Goal: Task Accomplishment & Management: Manage account settings

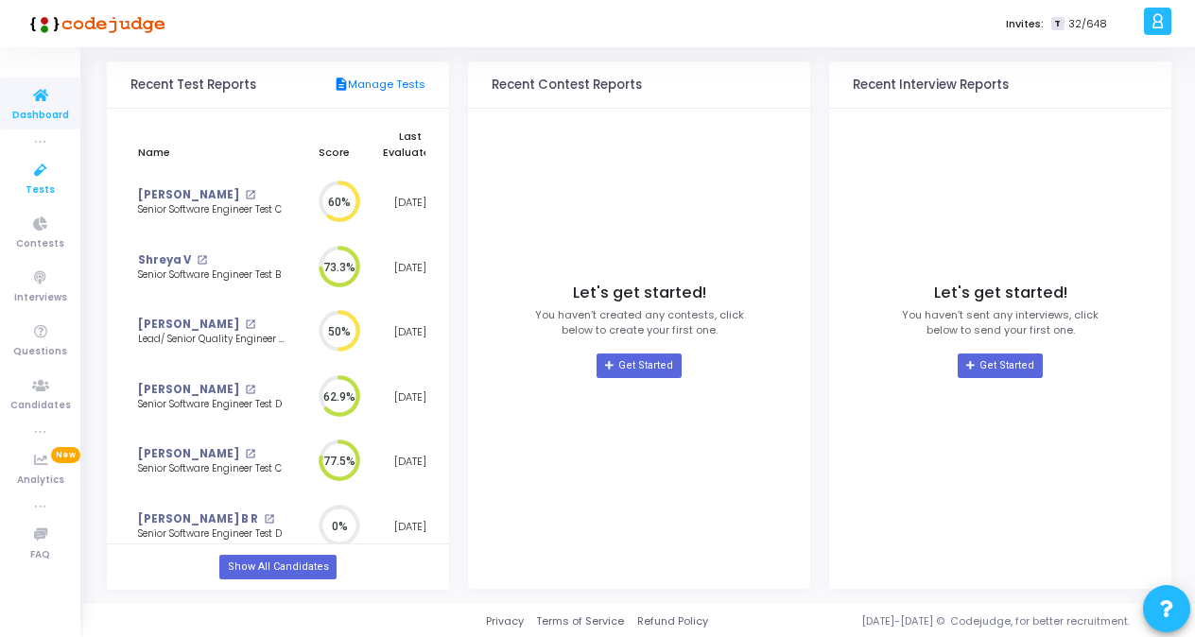
click at [42, 189] on span "Tests" at bounding box center [40, 190] width 29 height 16
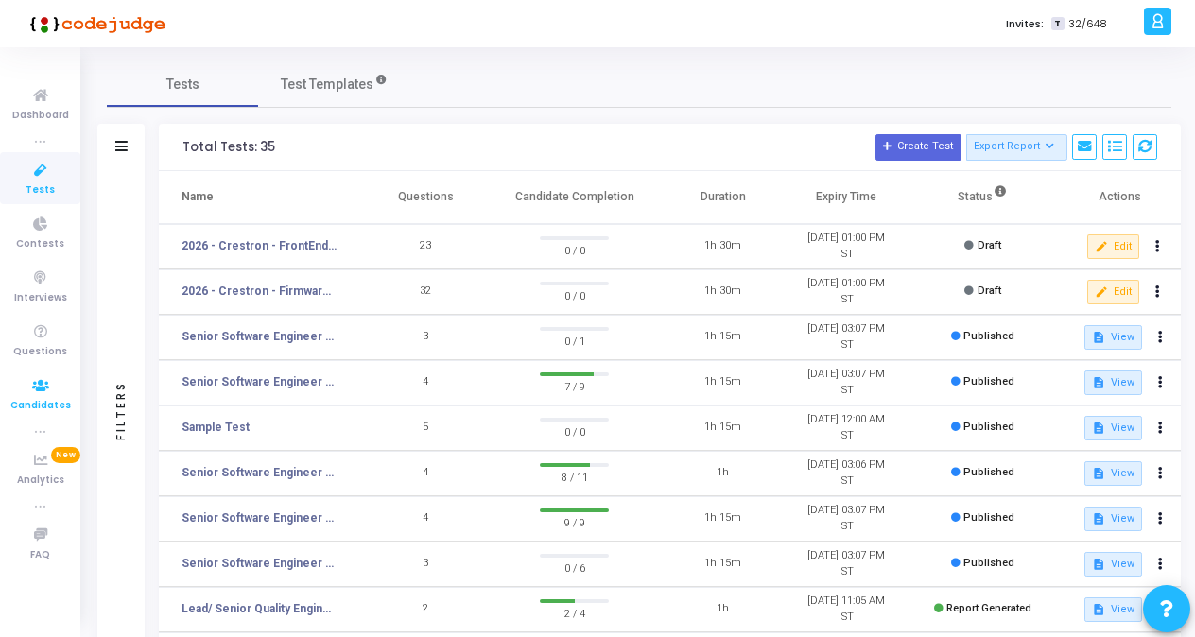
click at [40, 390] on icon at bounding box center [41, 386] width 40 height 24
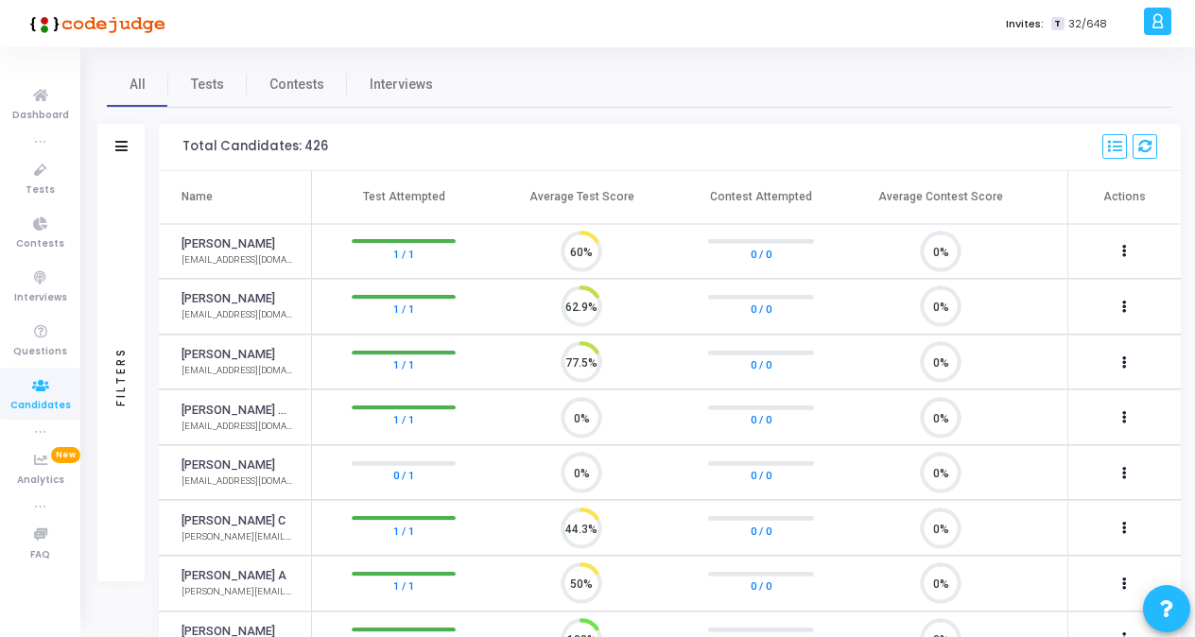
scroll to position [40, 47]
click at [119, 148] on icon at bounding box center [121, 146] width 12 height 10
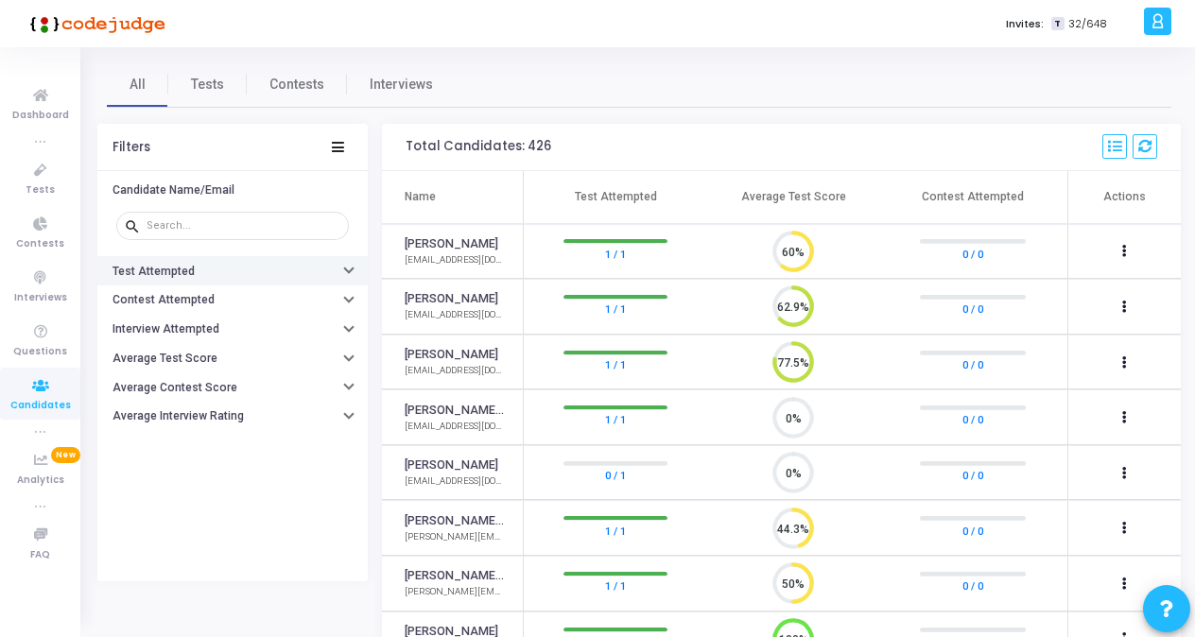
click at [191, 279] on button "Test Attempted" at bounding box center [232, 270] width 270 height 29
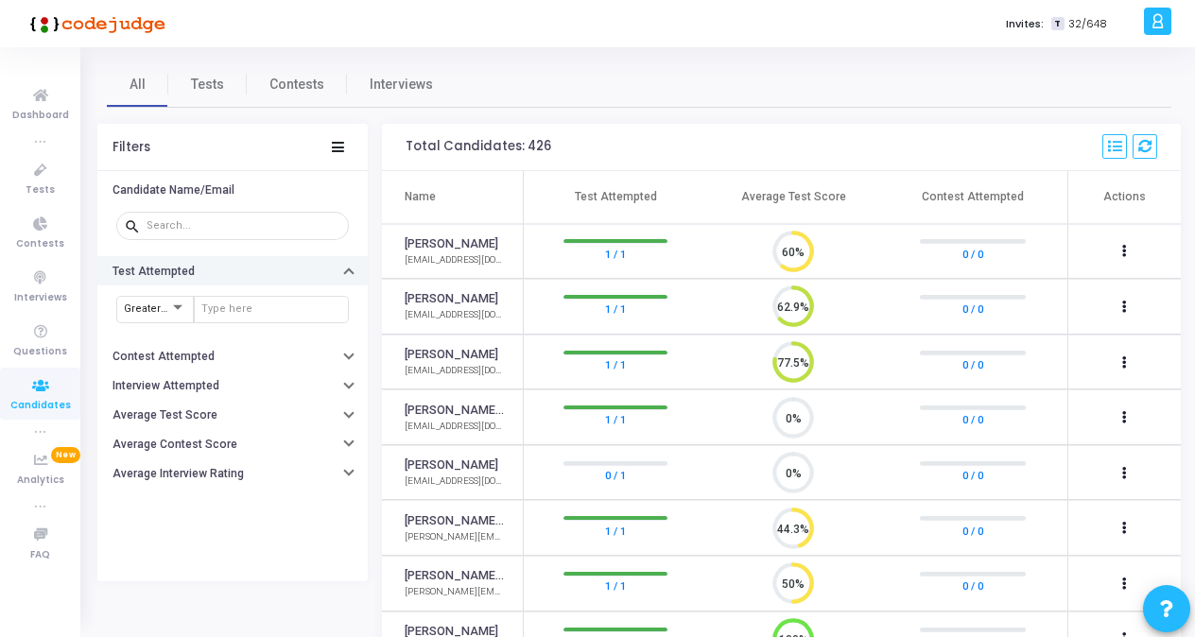
click at [139, 275] on h6 "Test Attempted" at bounding box center [154, 272] width 82 height 14
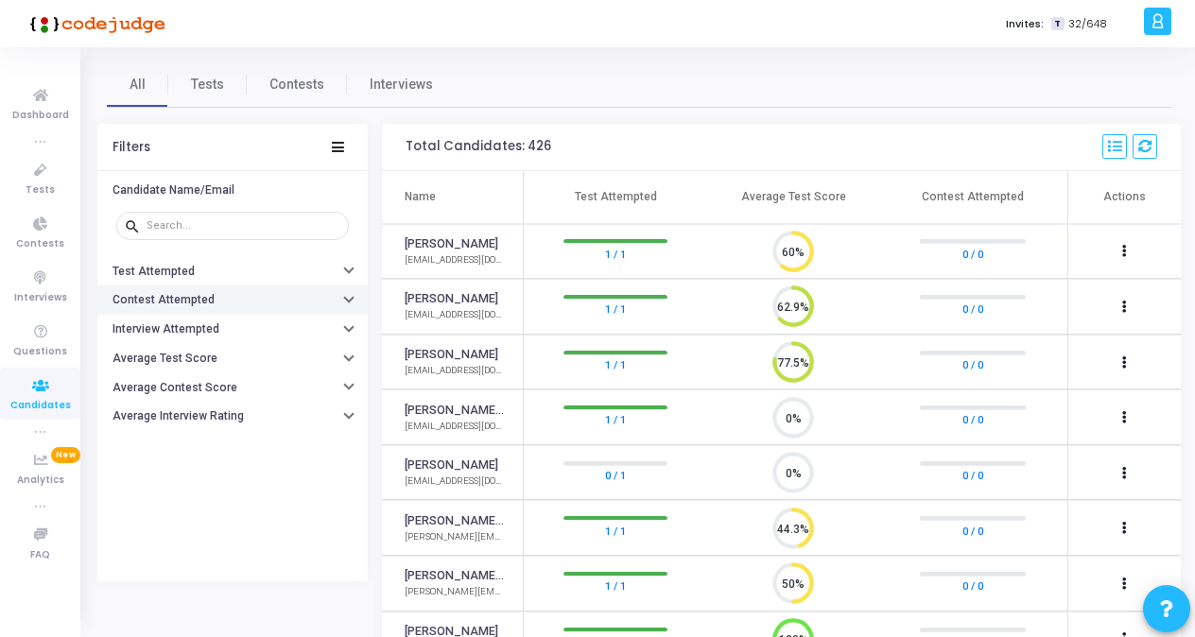
click at [153, 297] on h6 "Contest Attempted" at bounding box center [164, 300] width 102 height 14
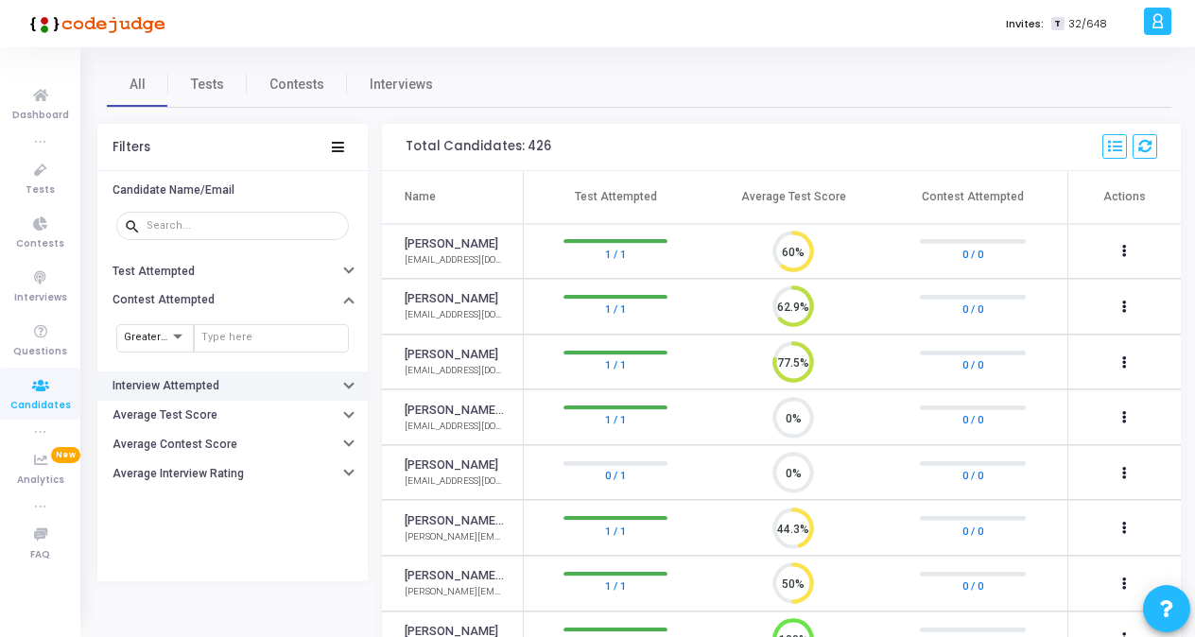
click at [128, 384] on h6 "Interview Attempted" at bounding box center [166, 386] width 107 height 14
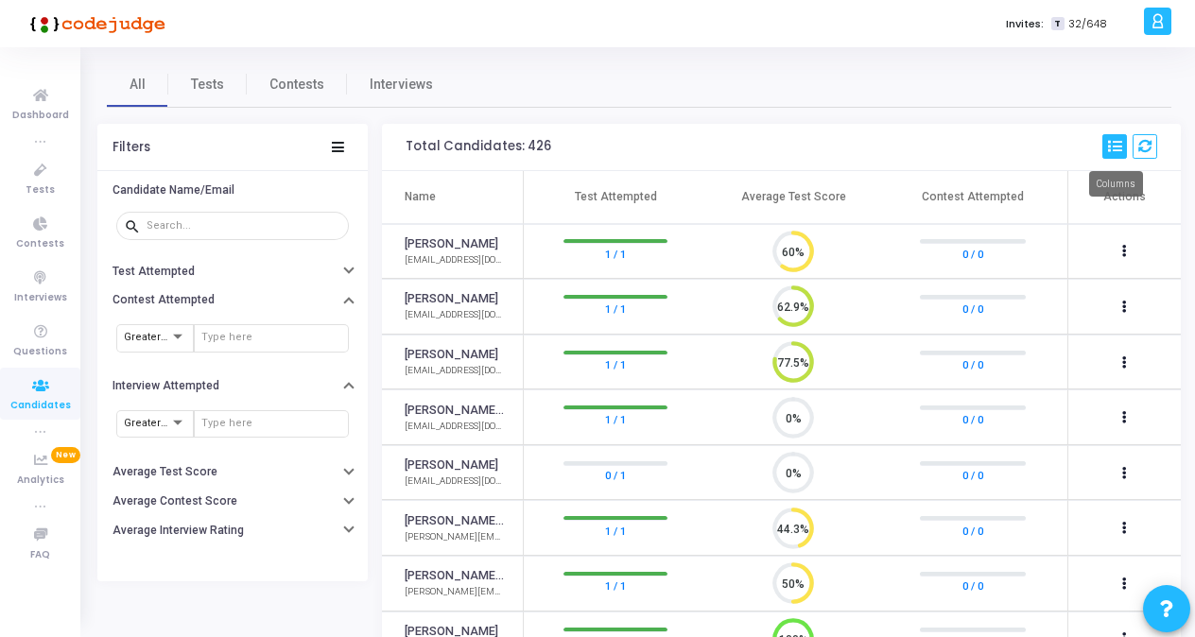
click at [1114, 149] on icon at bounding box center [1114, 146] width 13 height 13
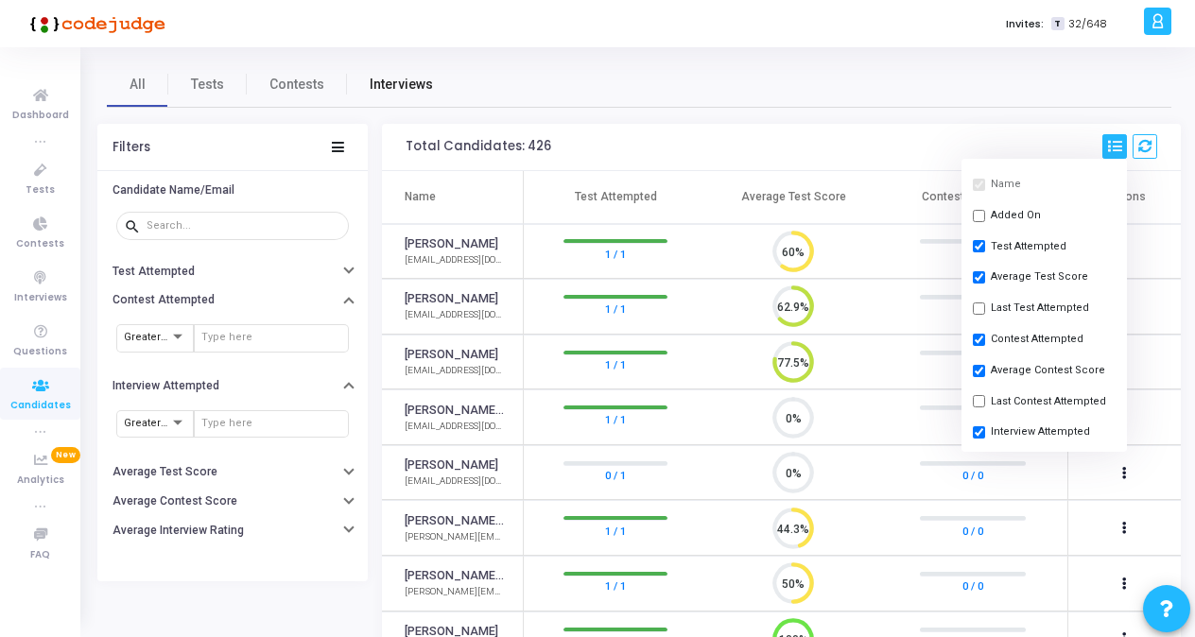
click at [372, 90] on span "Interviews" at bounding box center [401, 85] width 63 height 20
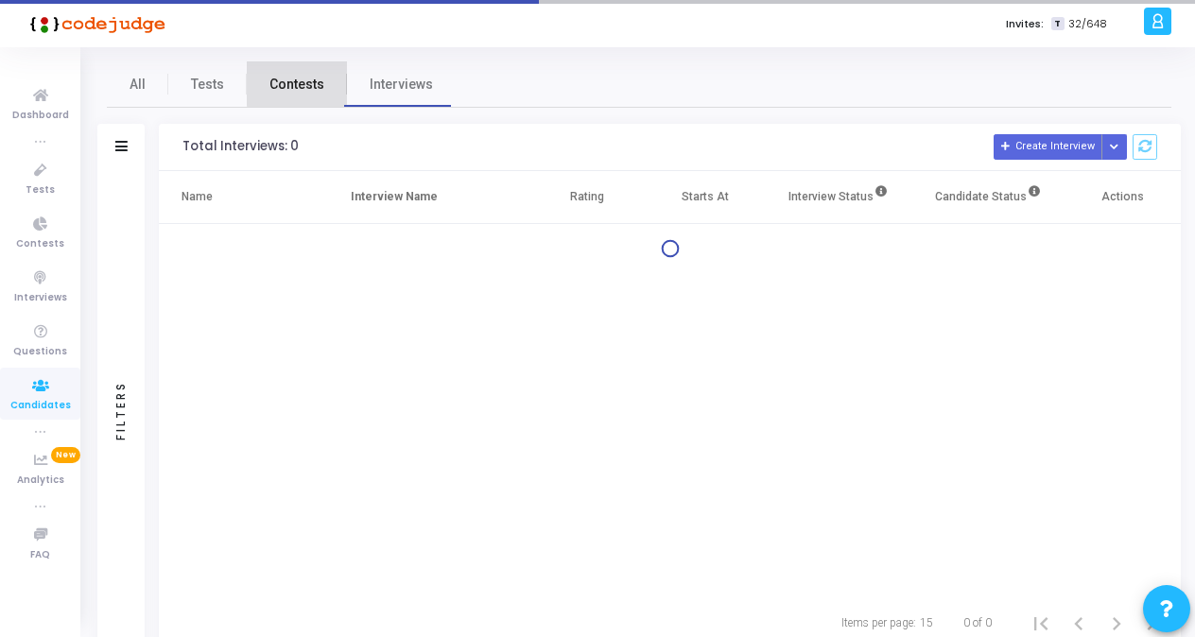
click at [304, 82] on span "Contests" at bounding box center [296, 85] width 55 height 20
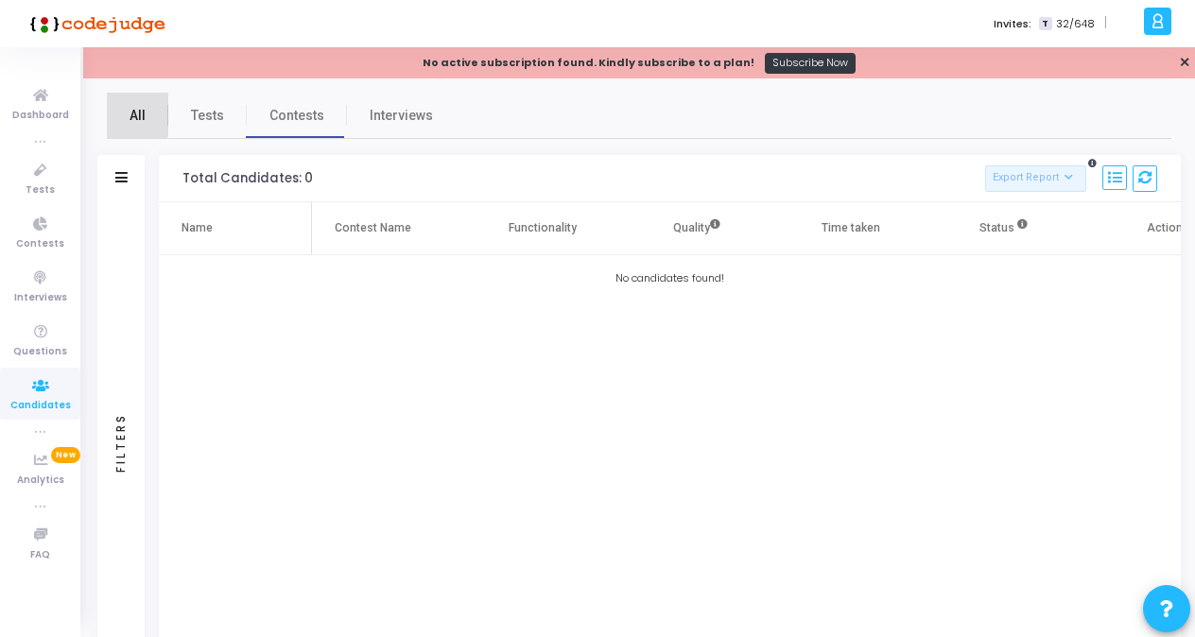
click at [125, 110] on link "All" at bounding box center [137, 115] width 61 height 45
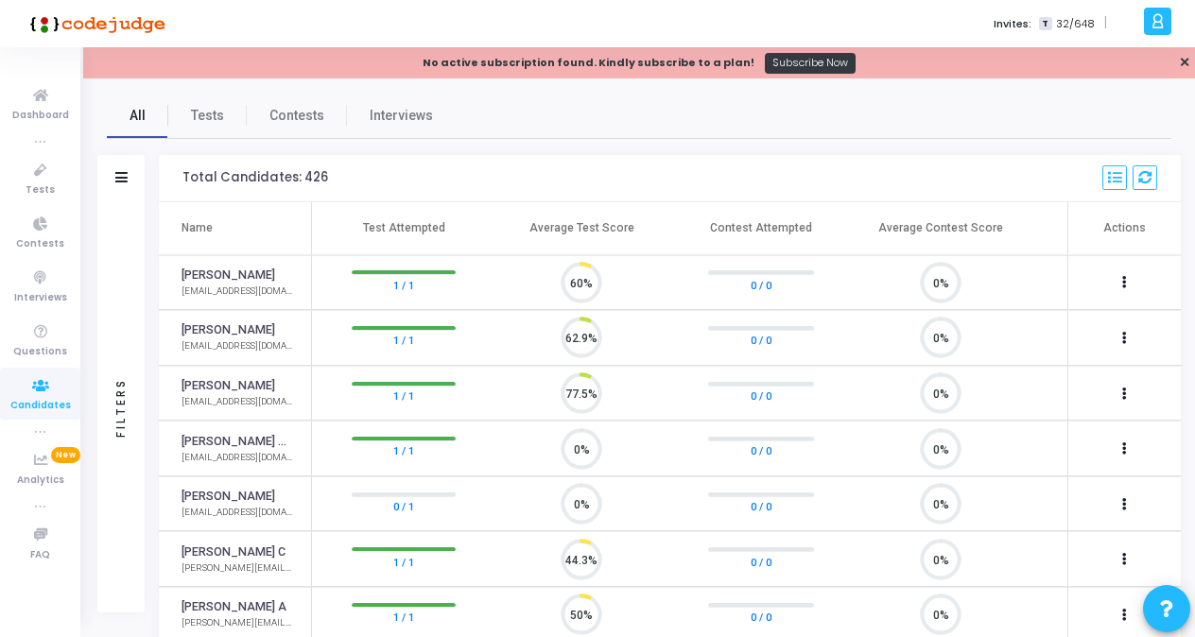
scroll to position [40, 47]
click at [128, 418] on div "Filters" at bounding box center [121, 408] width 17 height 208
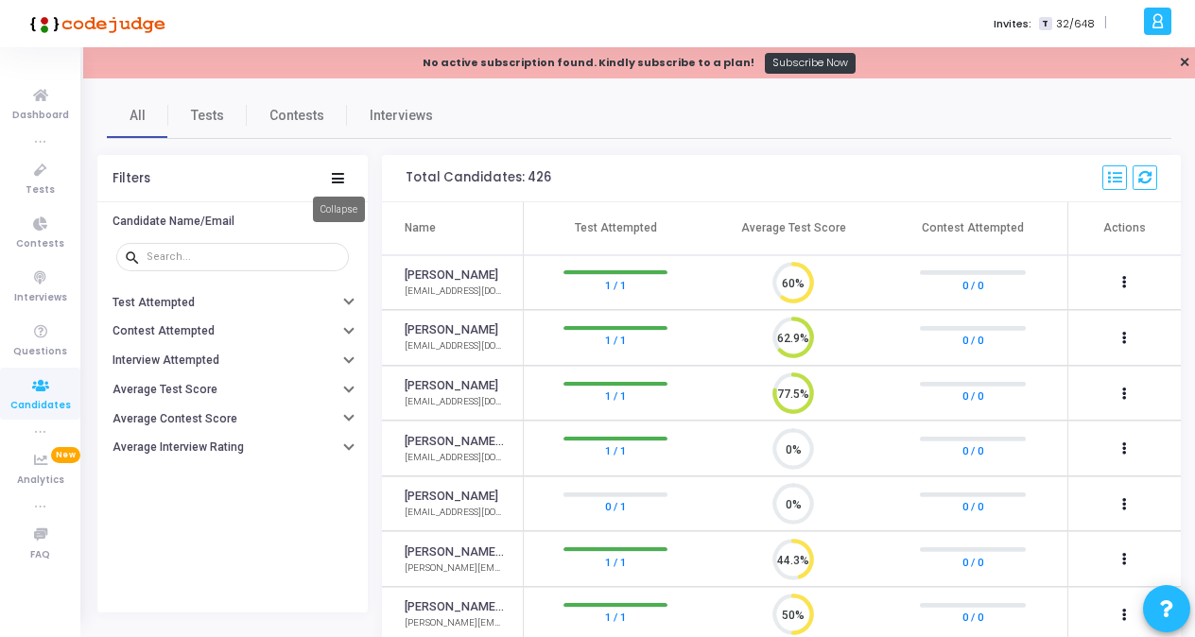
click at [339, 173] on icon at bounding box center [338, 178] width 12 height 10
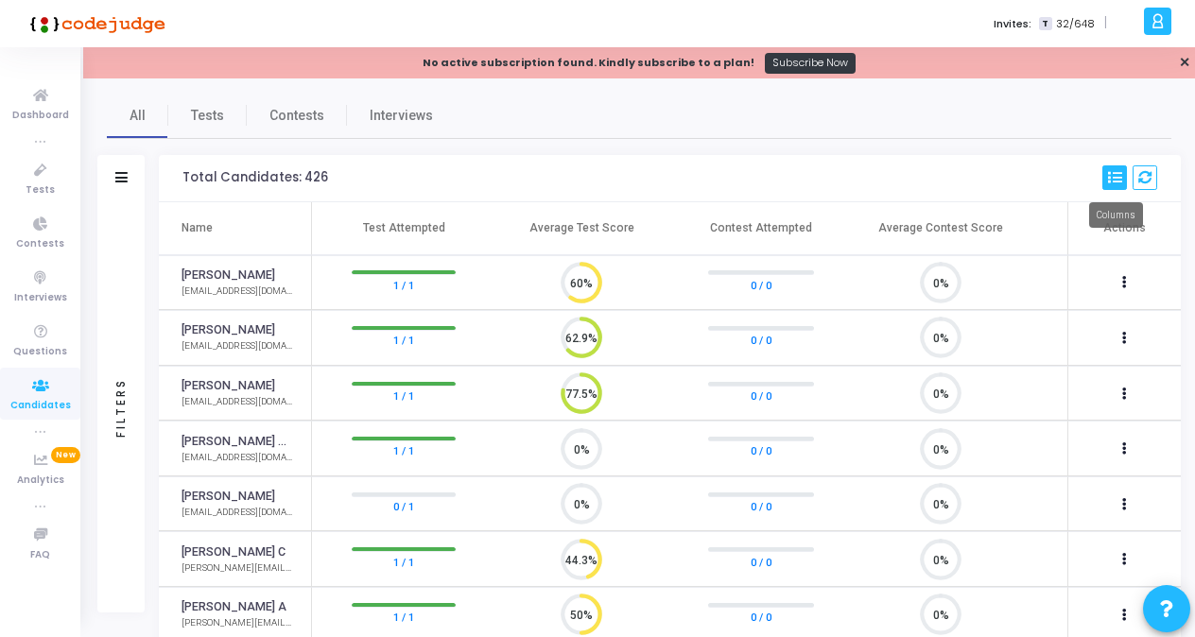
click at [1118, 180] on icon at bounding box center [1114, 177] width 13 height 13
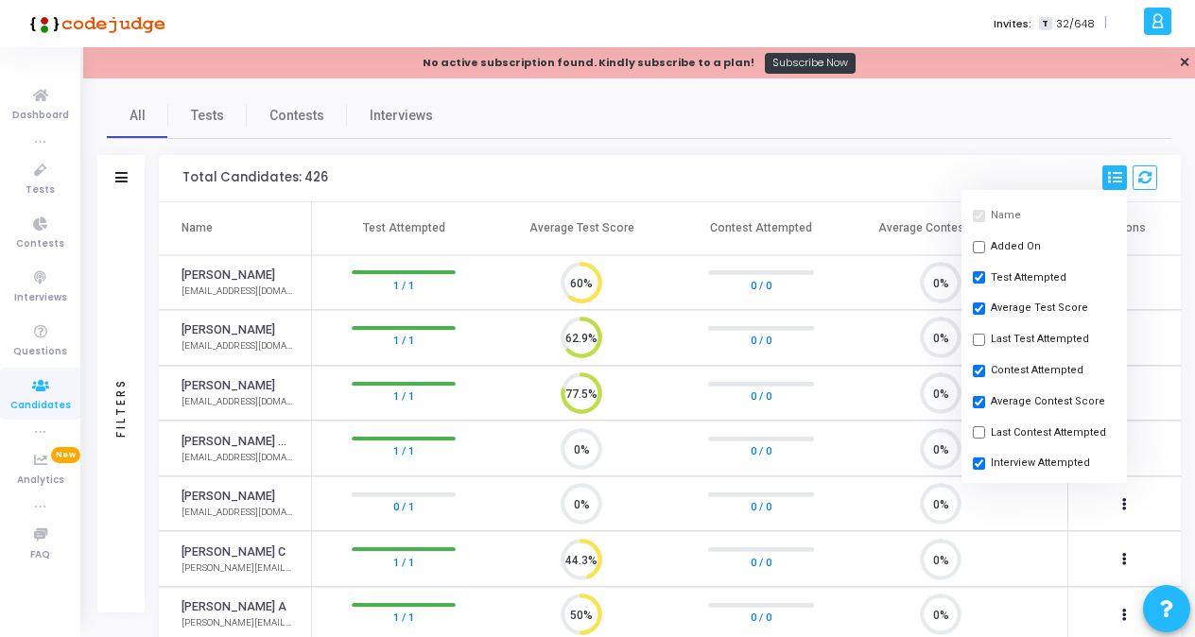
click at [1091, 315] on div "Name Added On Test Attempted Average Test Score Last Test Attempted Contest Att…" at bounding box center [1044, 336] width 165 height 293
click at [212, 113] on span "Tests" at bounding box center [207, 116] width 33 height 20
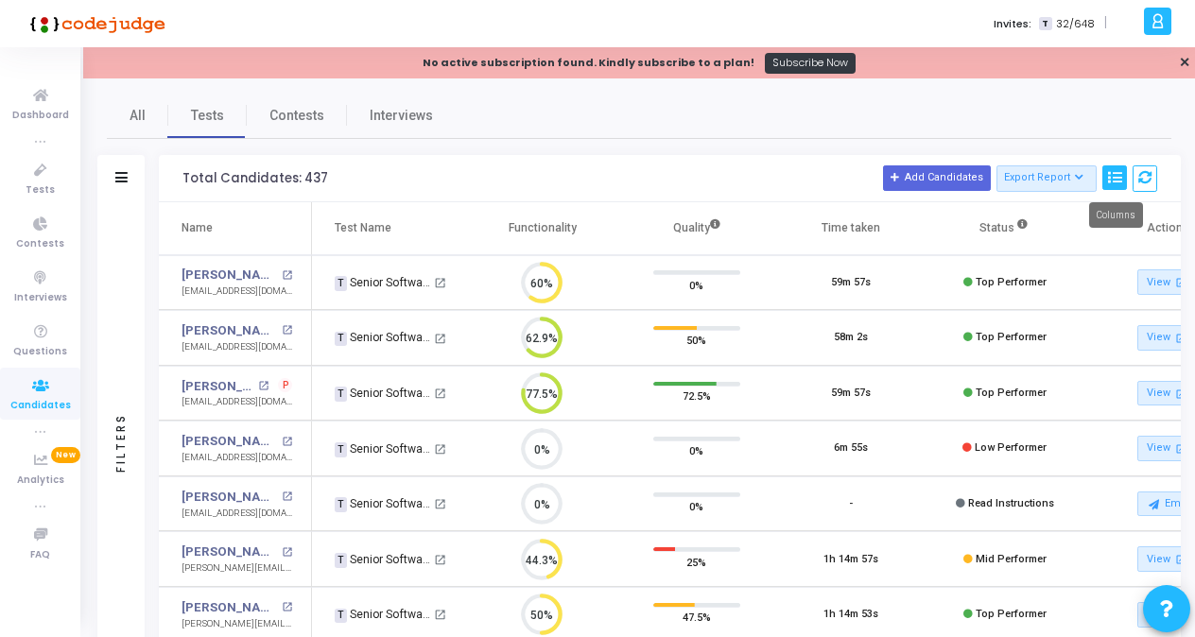
click at [1114, 181] on icon at bounding box center [1114, 177] width 13 height 13
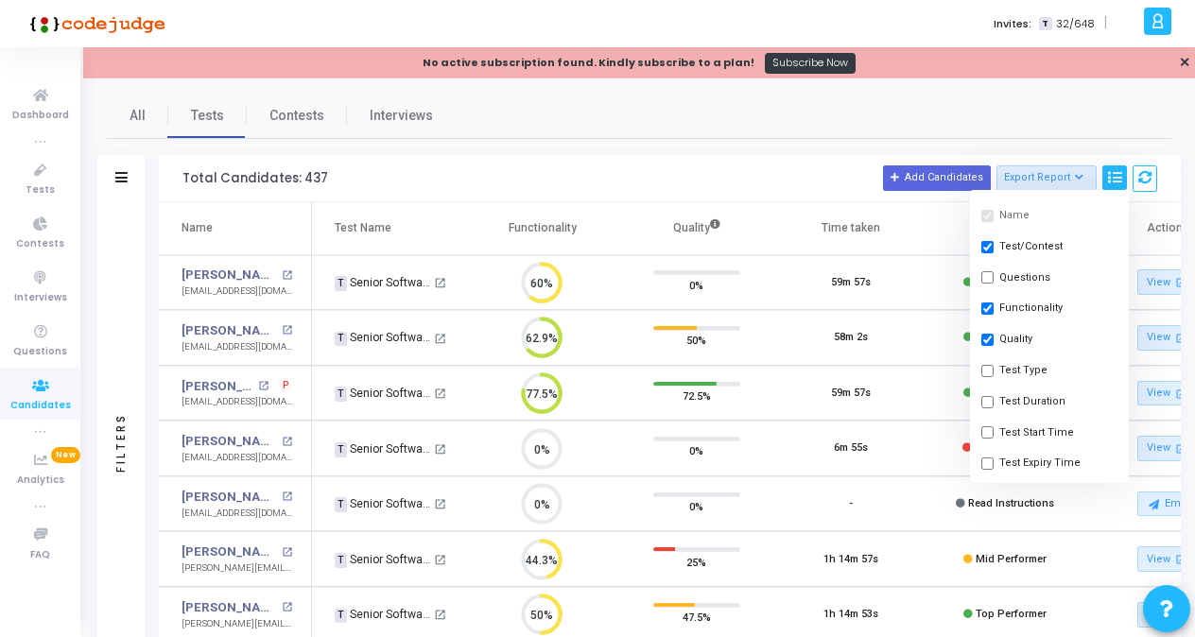
click at [986, 395] on input "checkbox" at bounding box center [987, 401] width 12 height 12
checkbox input "true"
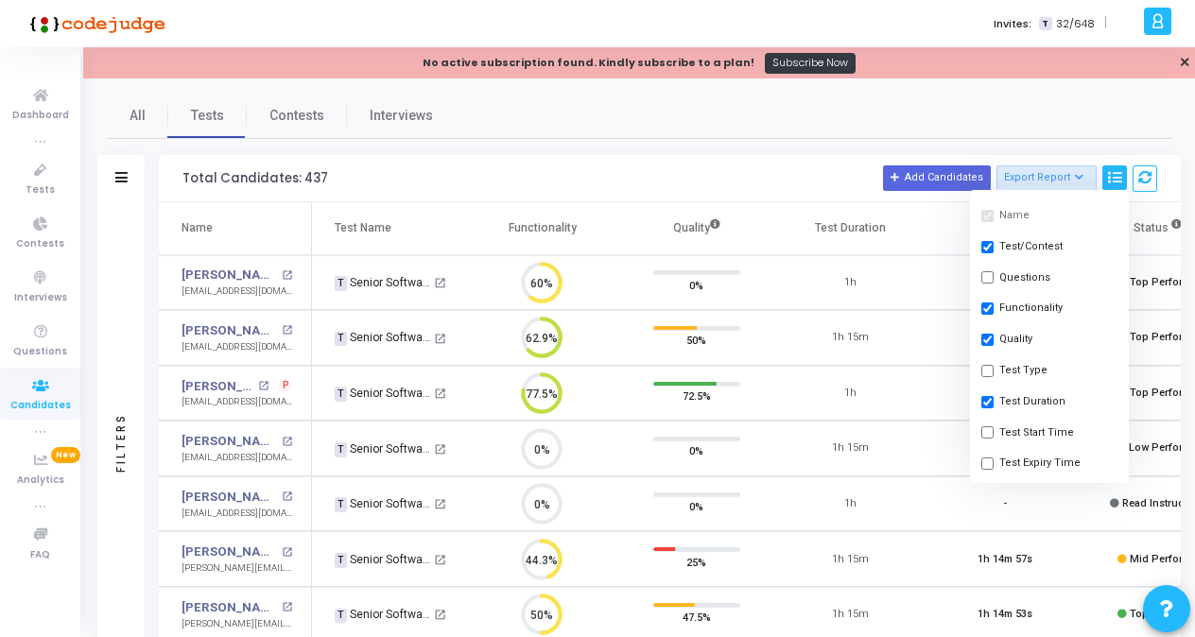
click at [985, 426] on input "checkbox" at bounding box center [987, 432] width 12 height 12
checkbox input "true"
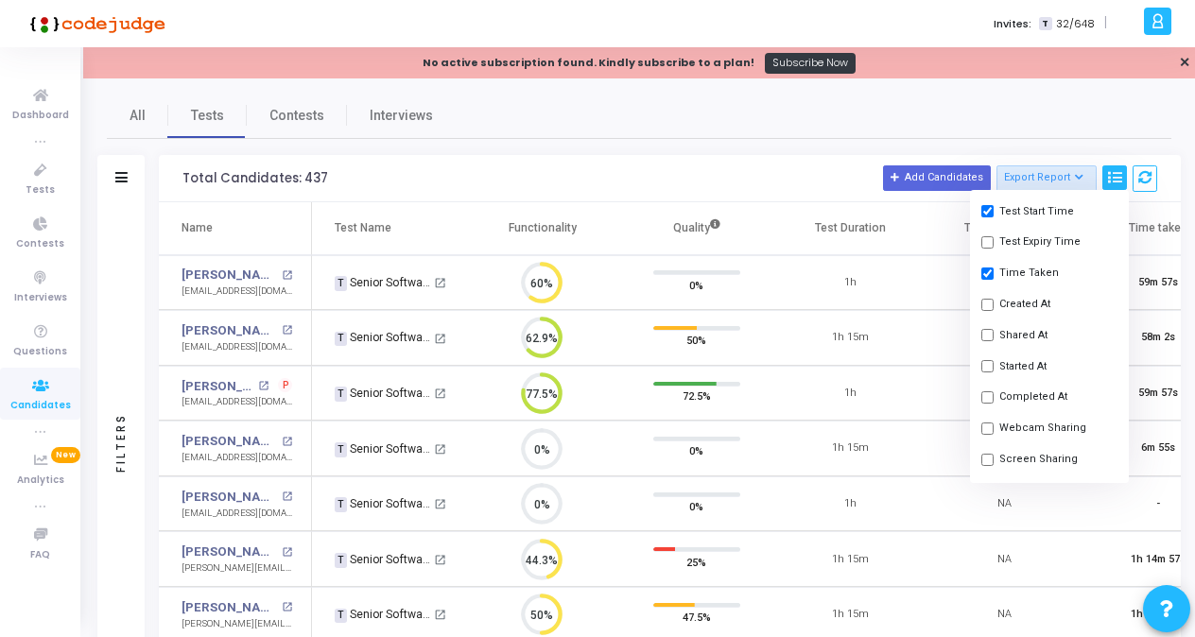
click at [988, 360] on input "checkbox" at bounding box center [987, 366] width 12 height 12
checkbox input "true"
click at [985, 391] on input "checkbox" at bounding box center [987, 397] width 12 height 12
checkbox input "true"
click at [985, 422] on input "checkbox" at bounding box center [987, 428] width 12 height 12
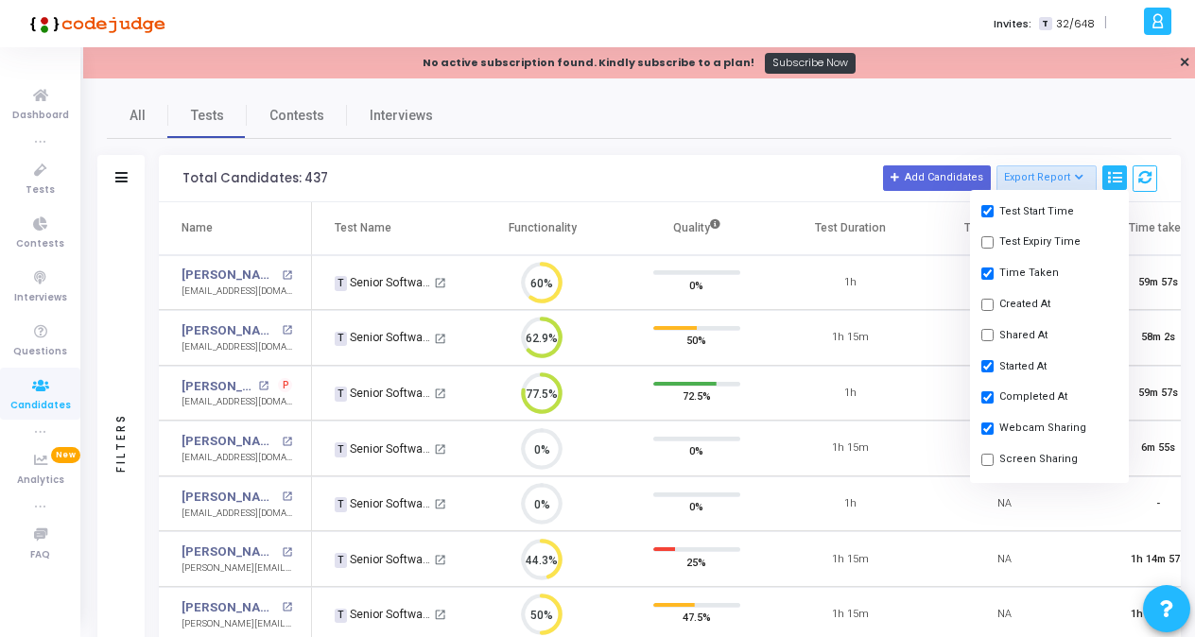
checkbox input "true"
click at [985, 453] on input "checkbox" at bounding box center [987, 459] width 12 height 12
checkbox input "true"
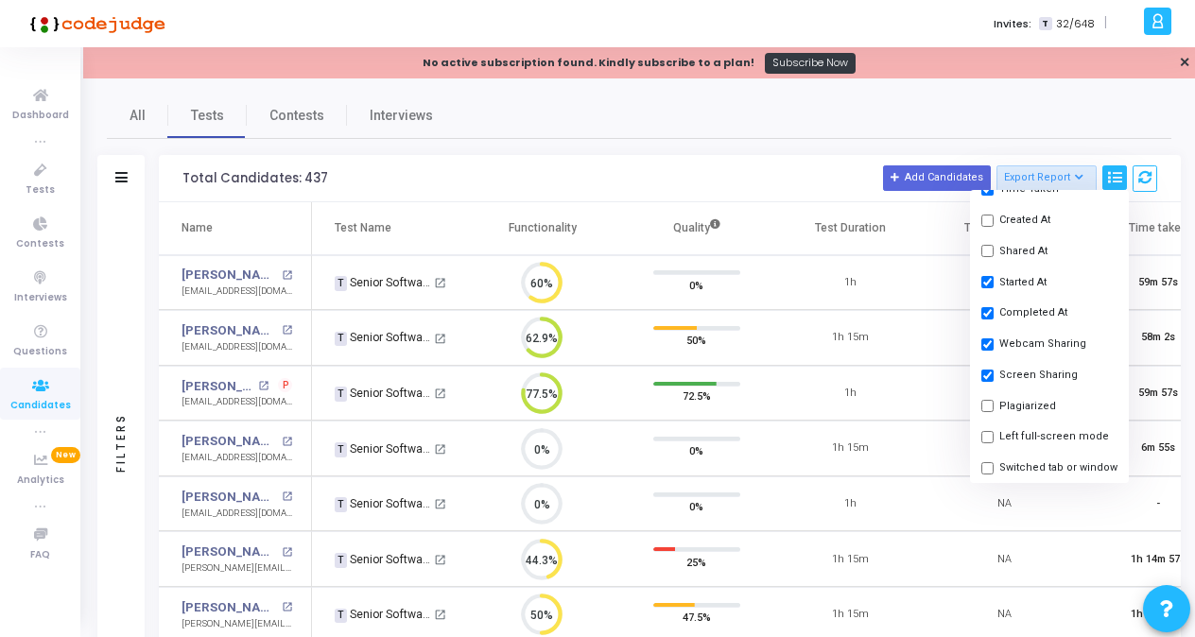
click at [987, 400] on input "checkbox" at bounding box center [987, 406] width 12 height 12
checkbox input "true"
click at [988, 431] on input "checkbox" at bounding box center [987, 437] width 12 height 12
checkbox input "true"
click at [984, 461] on input "checkbox" at bounding box center [987, 467] width 12 height 12
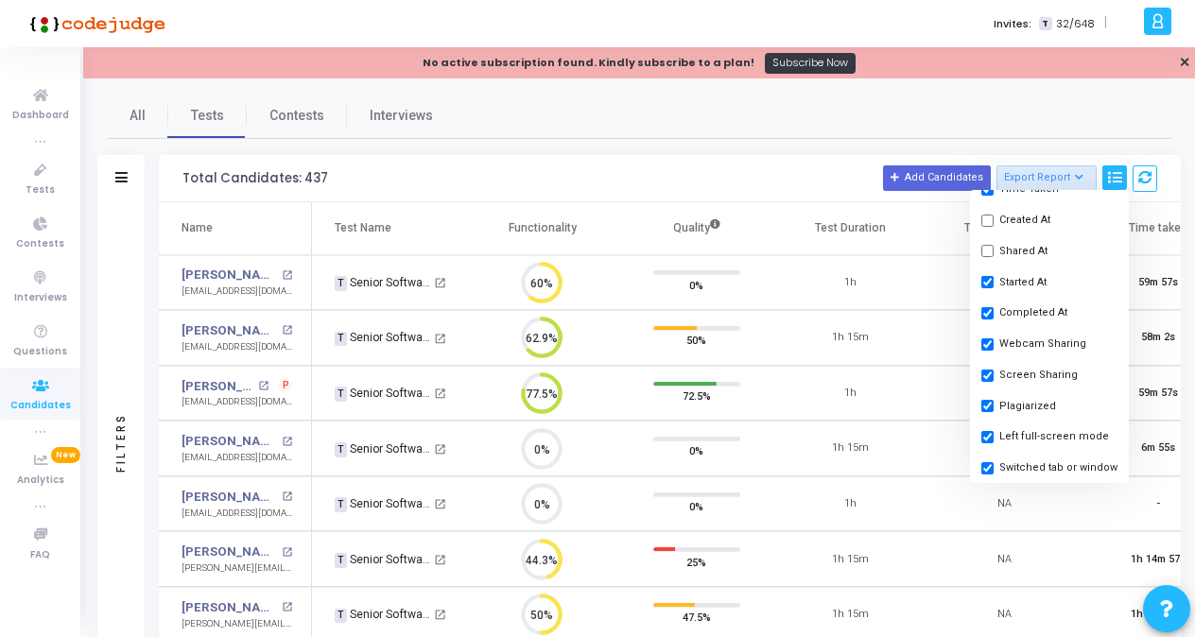
checkbox input "true"
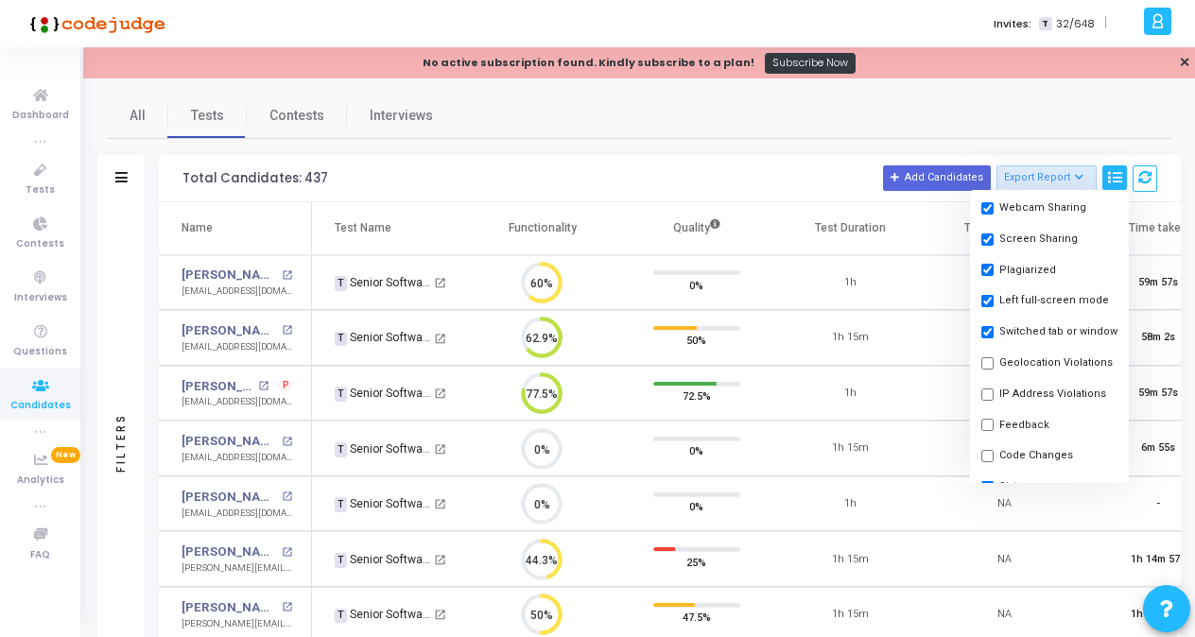
click at [987, 388] on input "checkbox" at bounding box center [987, 394] width 12 height 12
checkbox input "true"
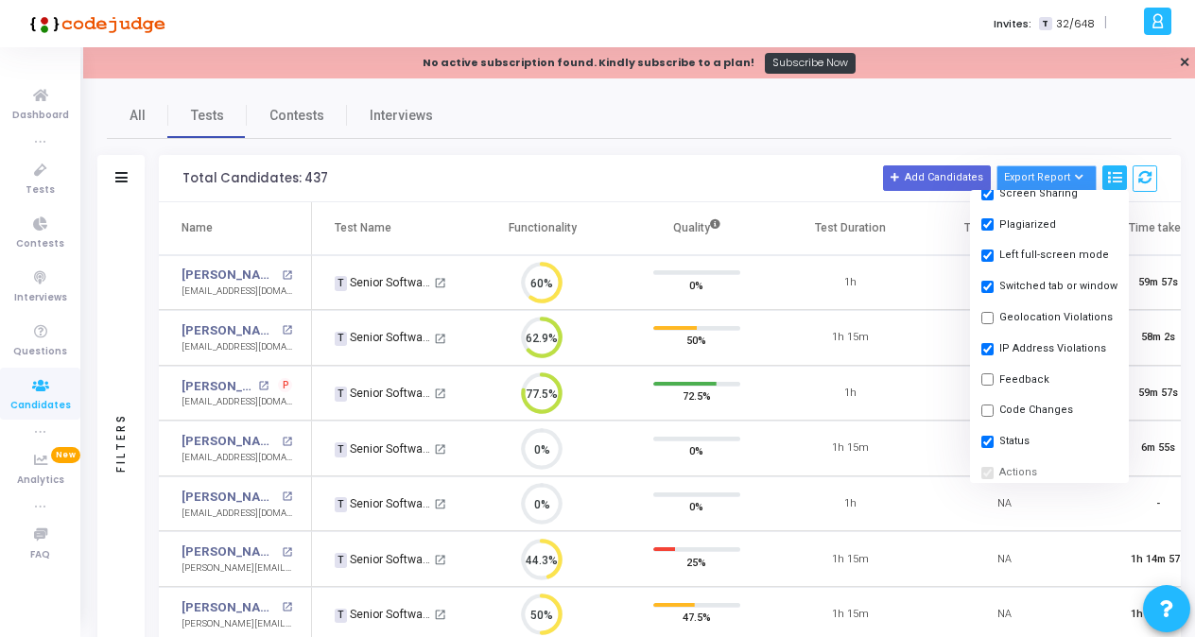
click at [1057, 179] on button "Export Report" at bounding box center [1047, 178] width 101 height 26
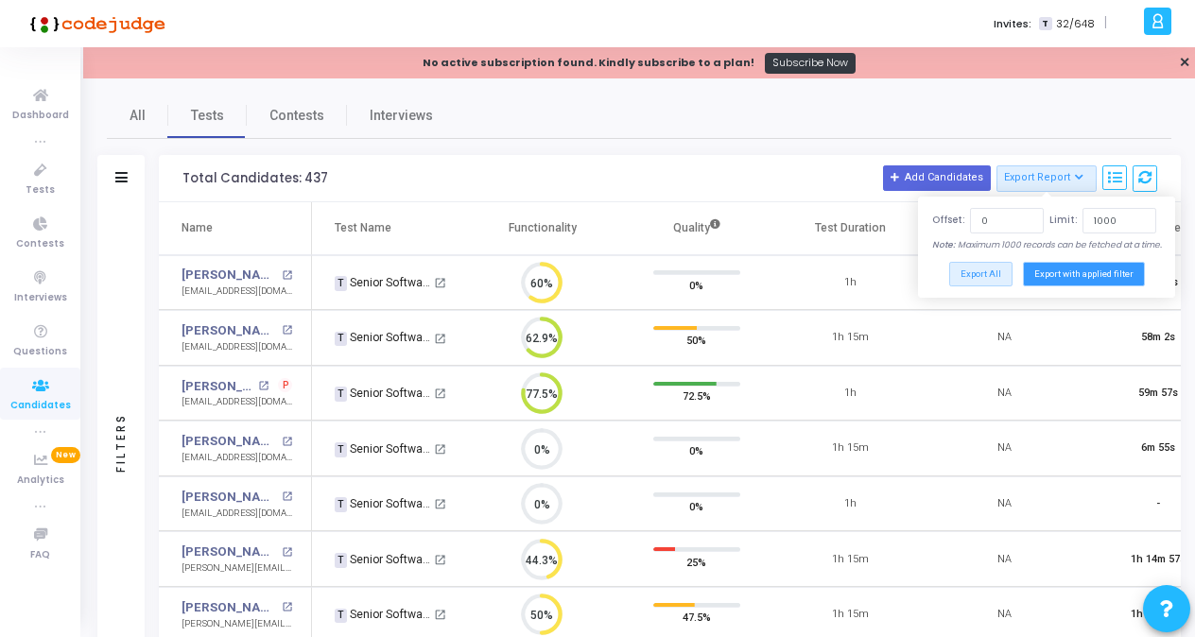
click at [1055, 270] on button "Export with applied filter" at bounding box center [1084, 274] width 122 height 24
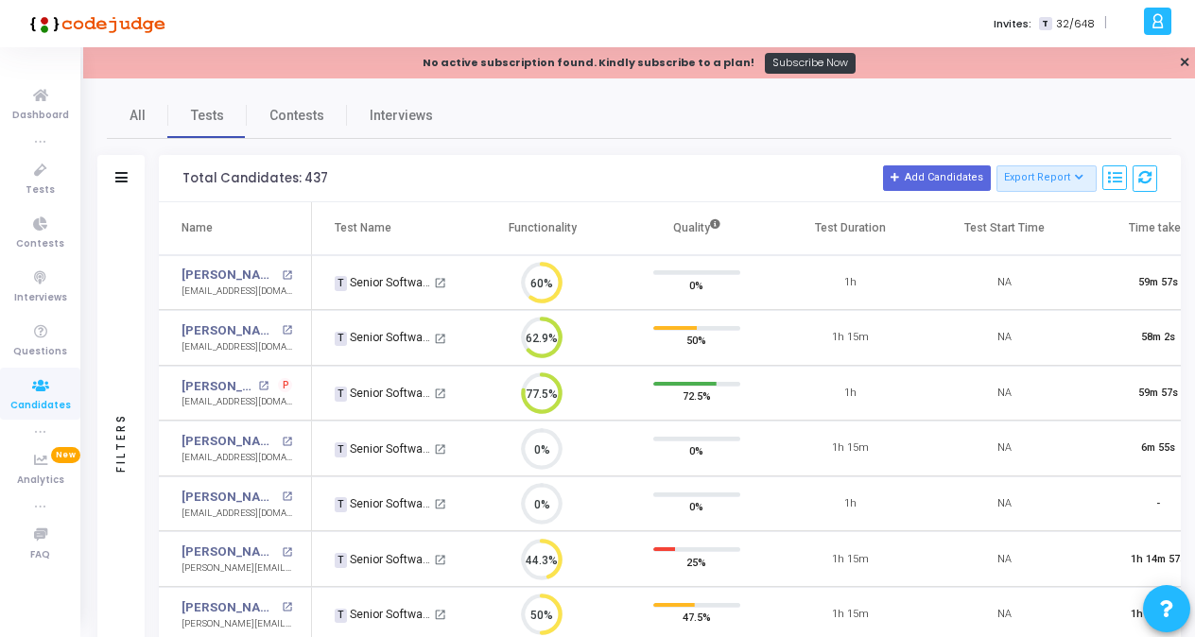
click at [615, 19] on div "Invites: T 32/648 |" at bounding box center [663, 23] width 949 height 47
